Goal: Task Accomplishment & Management: Complete application form

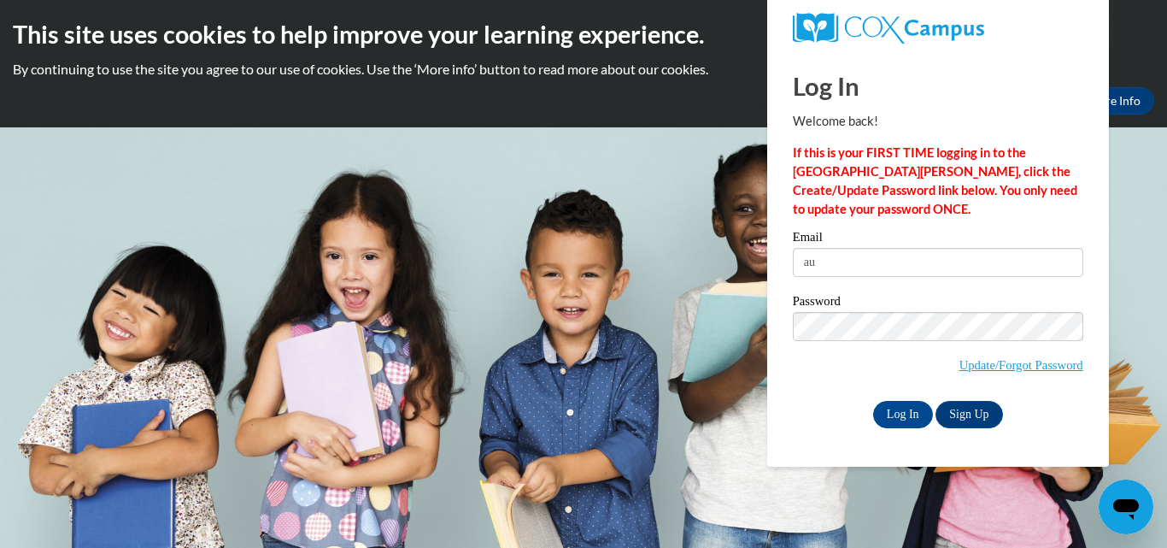
type input "a"
type input "[EMAIL_ADDRESS][DOMAIN_NAME]"
click at [893, 404] on input "Log In" at bounding box center [903, 414] width 60 height 27
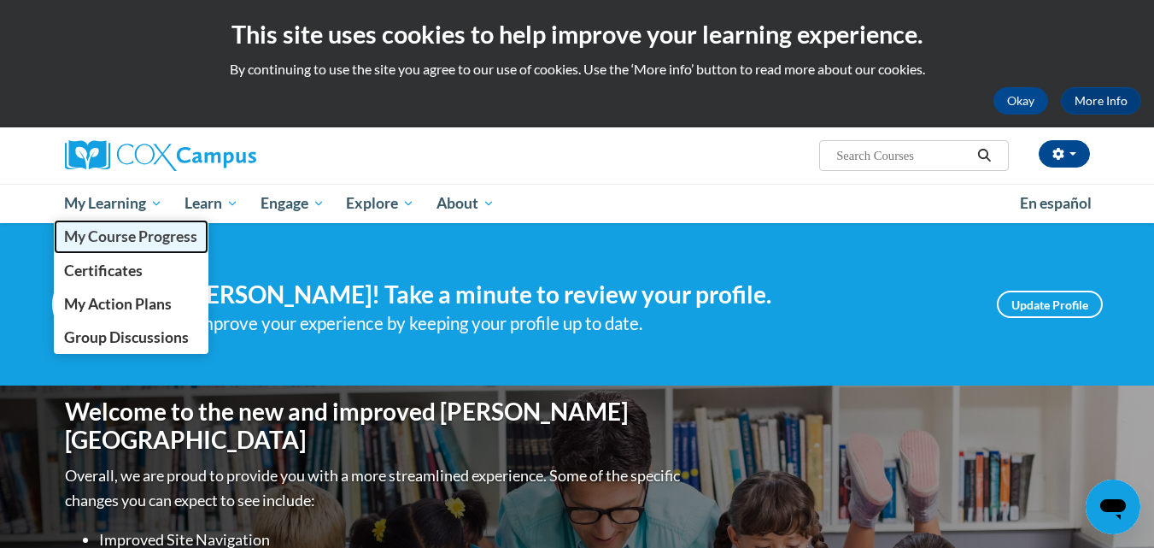
click at [155, 228] on span "My Course Progress" at bounding box center [130, 236] width 133 height 18
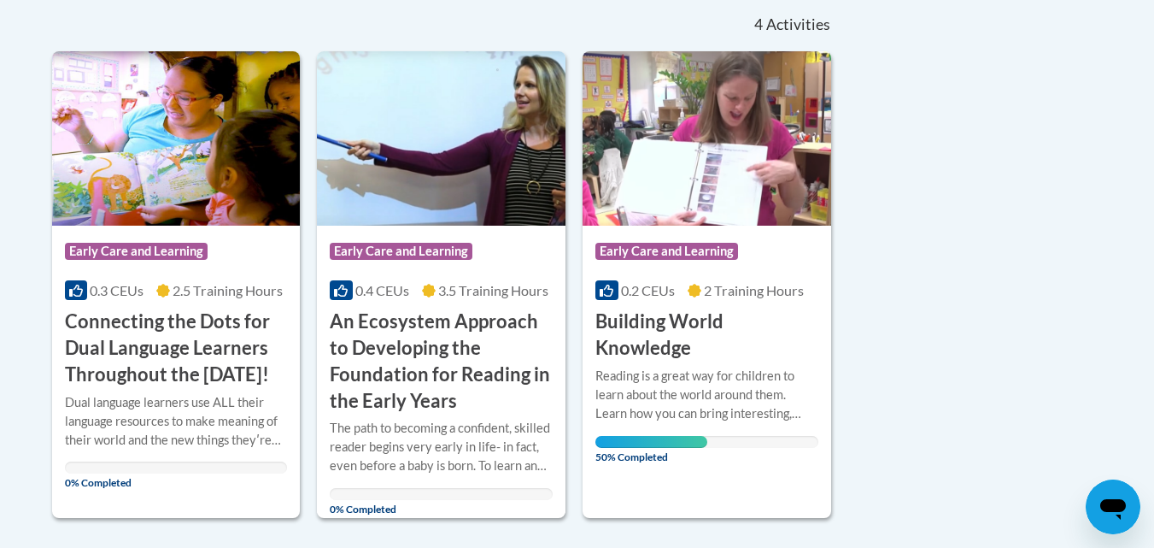
scroll to position [382, 0]
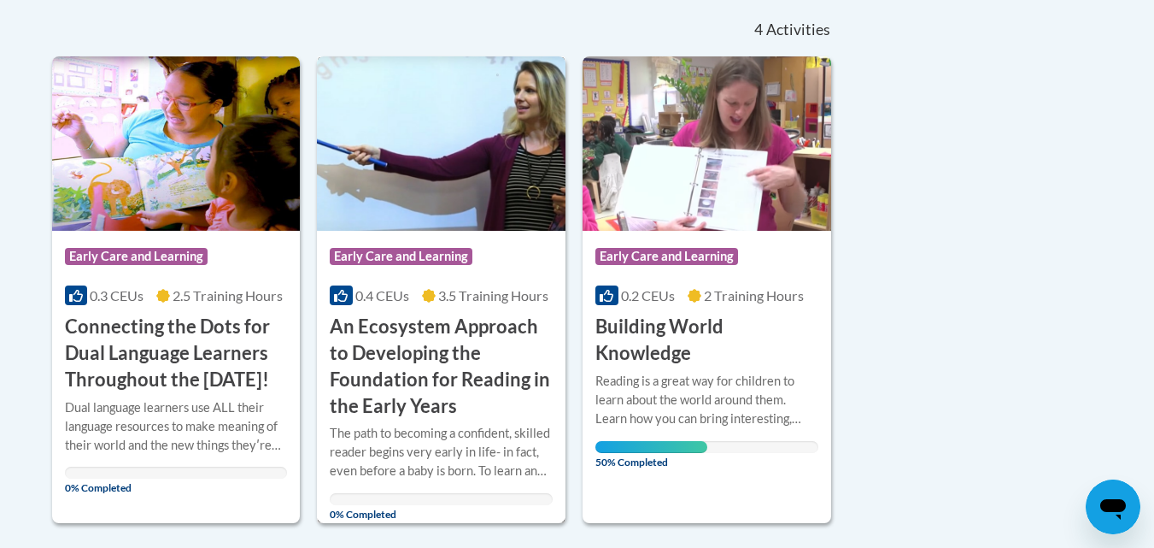
click at [470, 343] on h3 "An Ecosystem Approach to Developing the Foundation for Reading in the Early Yea…" at bounding box center [441, 366] width 223 height 105
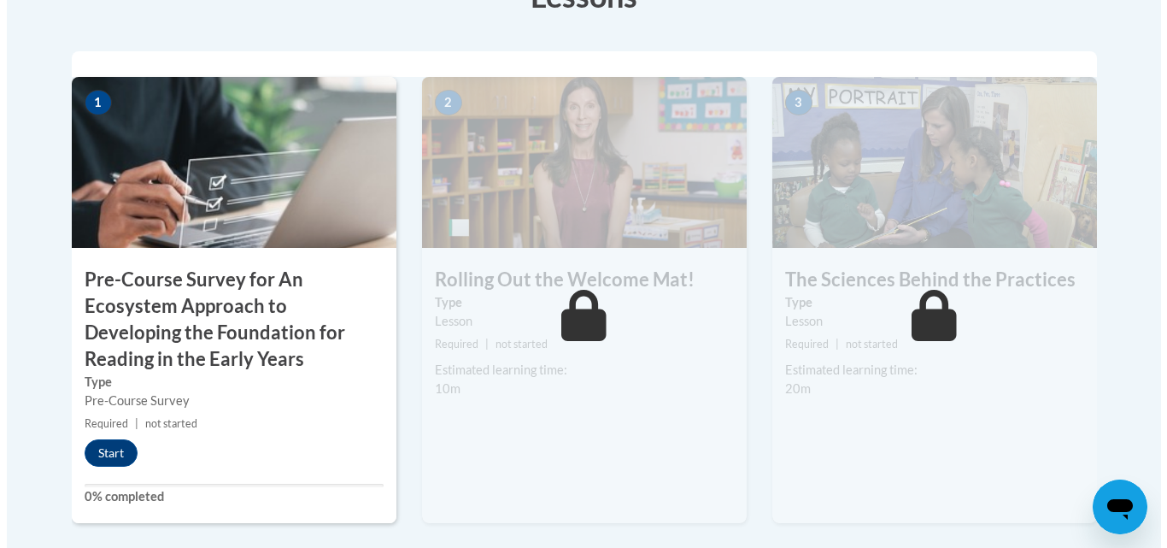
scroll to position [527, 0]
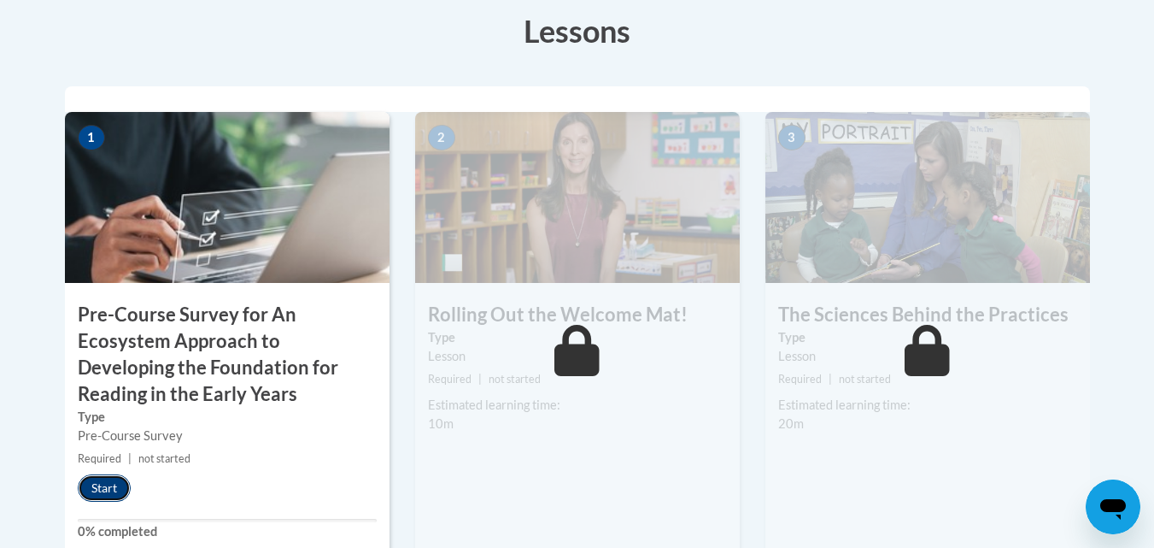
click at [114, 479] on button "Start" at bounding box center [104, 487] width 53 height 27
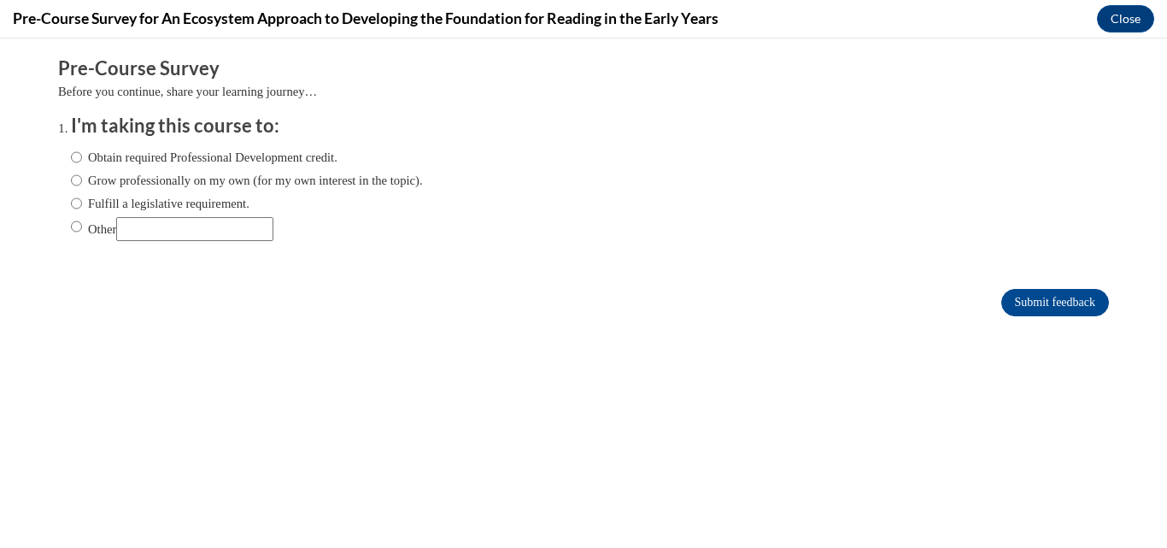
scroll to position [0, 0]
click at [123, 160] on label "Obtain required Professional Development credit." at bounding box center [204, 157] width 267 height 19
click at [82, 160] on input "Obtain required Professional Development credit." at bounding box center [76, 157] width 11 height 19
radio input "true"
click at [1035, 303] on input "Submit feedback" at bounding box center [1055, 302] width 108 height 27
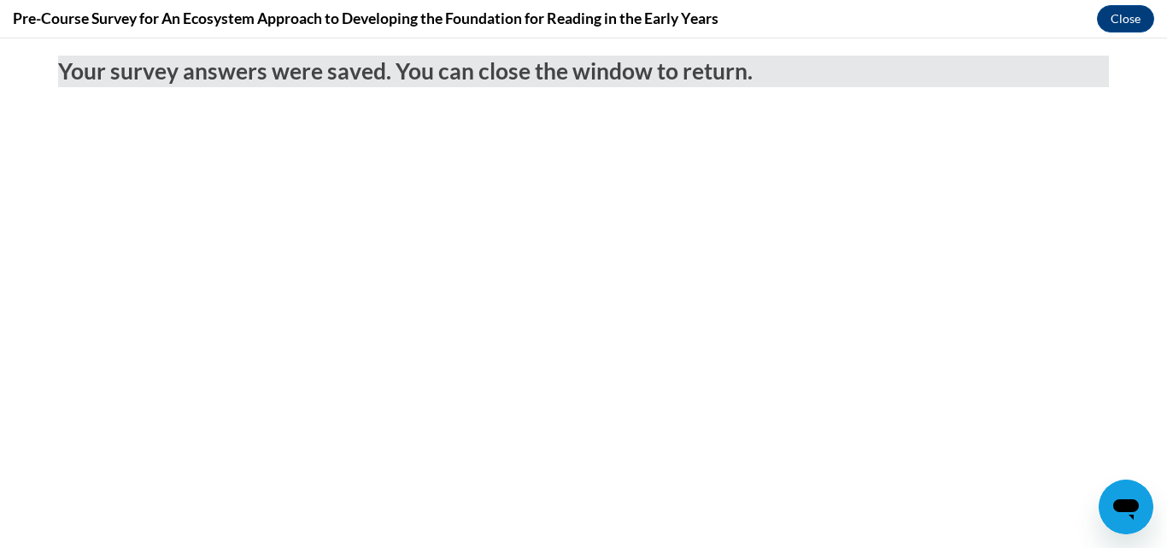
click at [682, 123] on div "Your survey answers were saved. You can close the window to return." at bounding box center [583, 118] width 1077 height 160
click at [1127, 26] on button "Close" at bounding box center [1125, 18] width 57 height 27
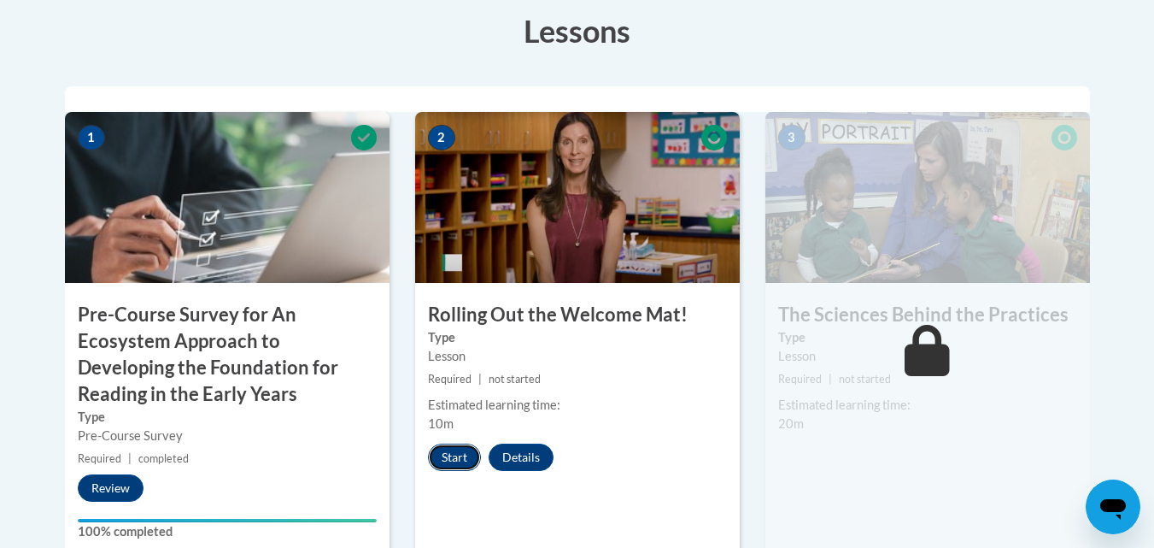
click at [446, 451] on button "Start" at bounding box center [454, 456] width 53 height 27
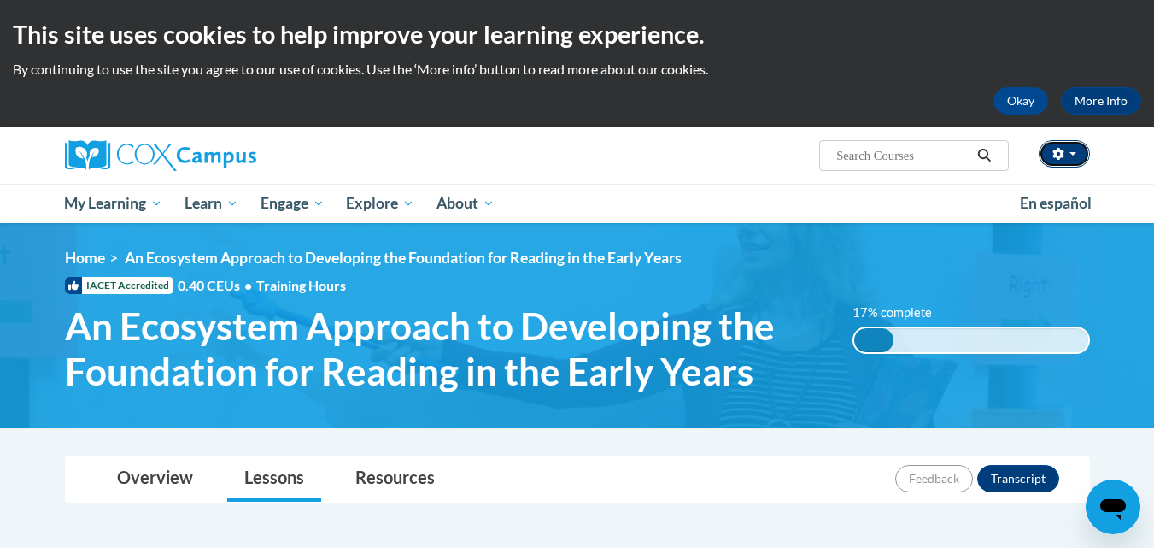
click at [1077, 151] on button "button" at bounding box center [1064, 153] width 51 height 27
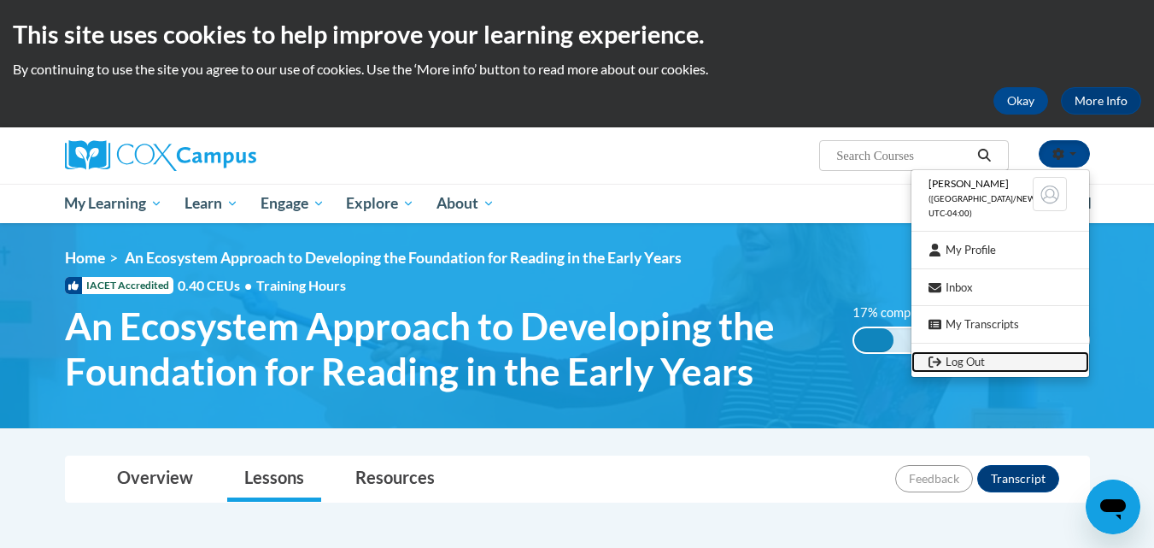
click at [964, 353] on link "Log Out" at bounding box center [1001, 361] width 178 height 21
